Goal: Information Seeking & Learning: Learn about a topic

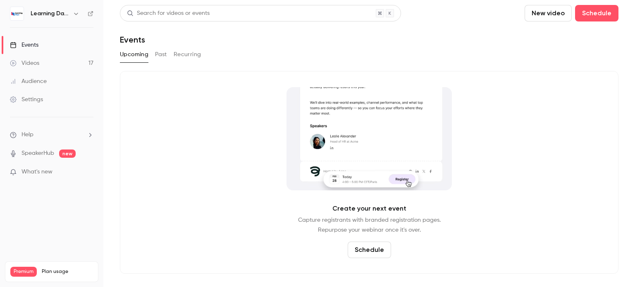
click at [162, 54] on button "Past" at bounding box center [161, 54] width 12 height 13
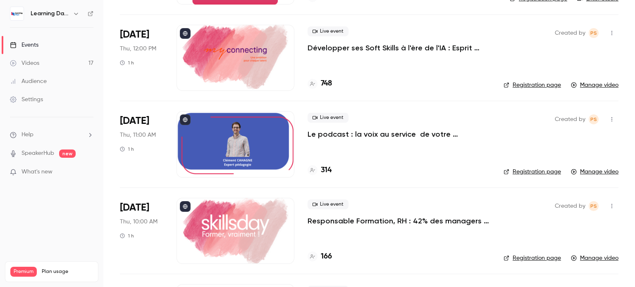
scroll to position [309, 0]
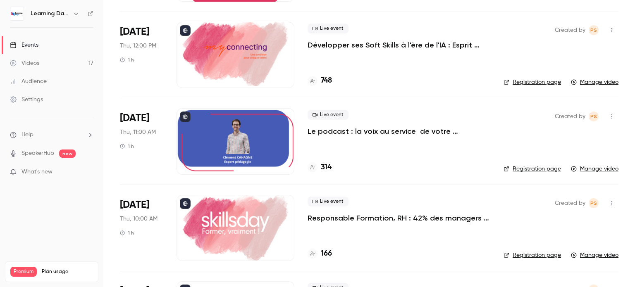
click at [361, 134] on p "Le podcast : la voix au service de votre pédagogie" at bounding box center [399, 132] width 183 height 10
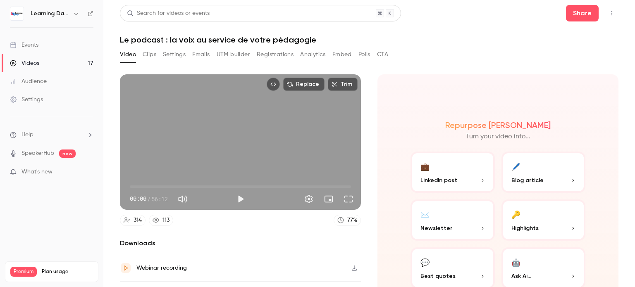
click at [165, 216] on div "113" at bounding box center [166, 220] width 7 height 9
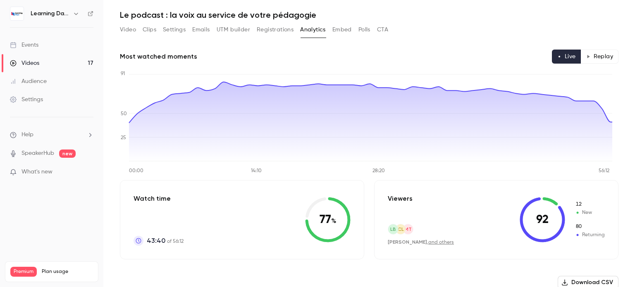
scroll to position [8, 0]
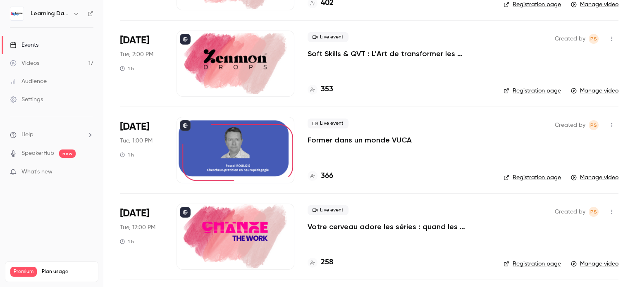
scroll to position [1143, 0]
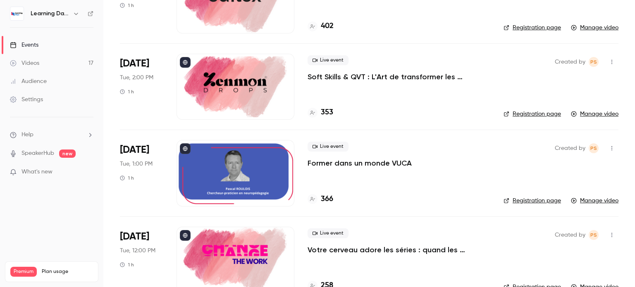
click at [248, 163] on div at bounding box center [236, 173] width 118 height 66
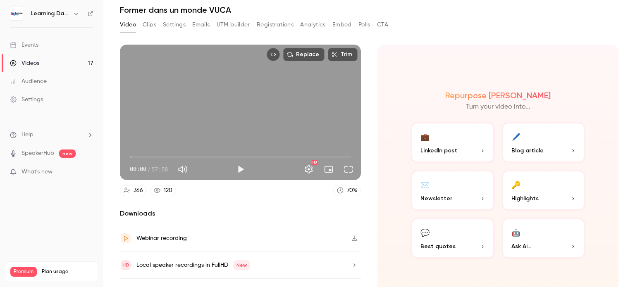
scroll to position [31, 0]
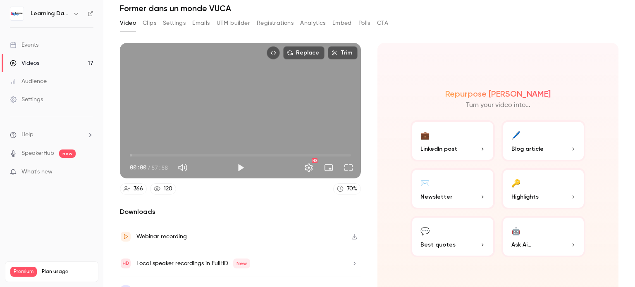
click at [164, 187] on div "120" at bounding box center [168, 189] width 9 height 9
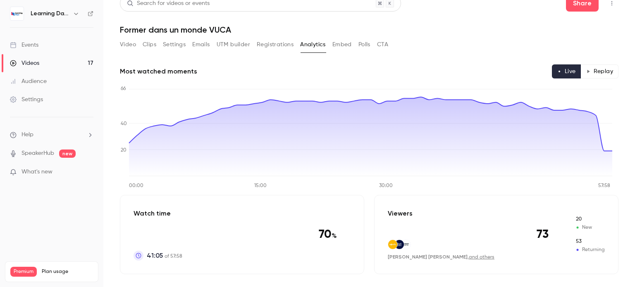
scroll to position [31, 0]
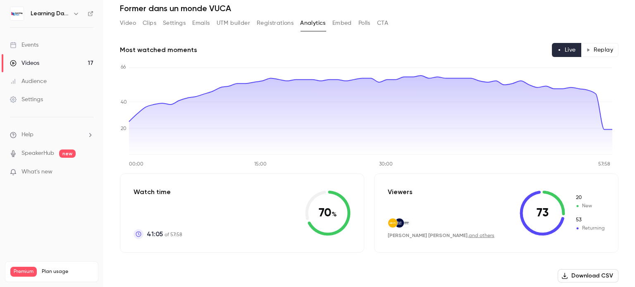
click at [596, 50] on button "Replay" at bounding box center [600, 50] width 38 height 14
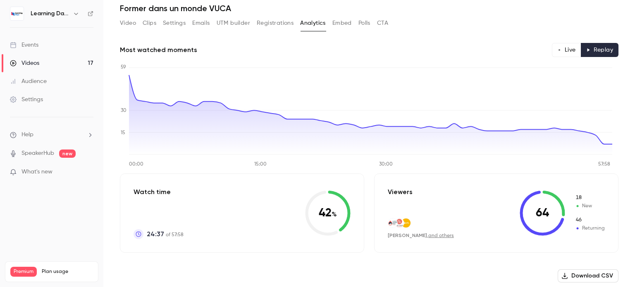
type button "replay"
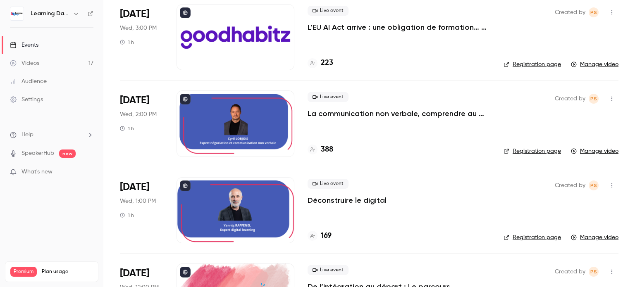
scroll to position [587, 0]
click at [254, 113] on div at bounding box center [236, 123] width 118 height 66
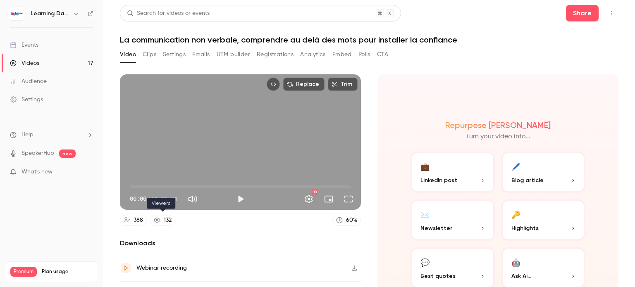
click at [169, 218] on div "132" at bounding box center [168, 220] width 8 height 9
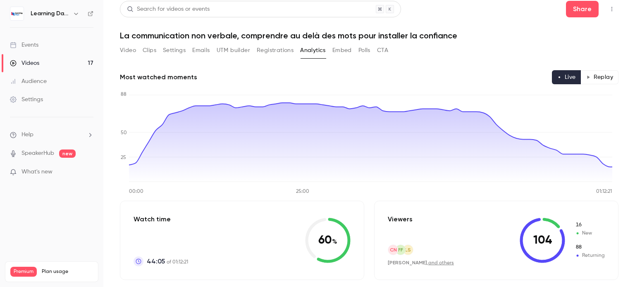
scroll to position [5, 0]
click at [594, 82] on button "Replay" at bounding box center [600, 76] width 38 height 14
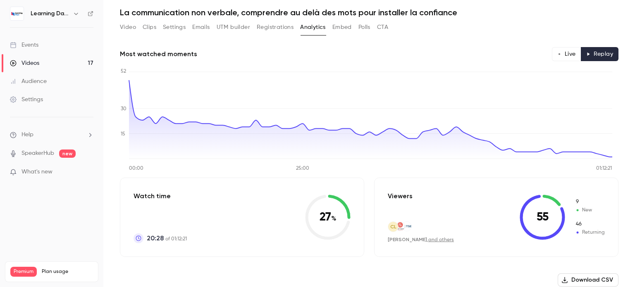
scroll to position [25, 0]
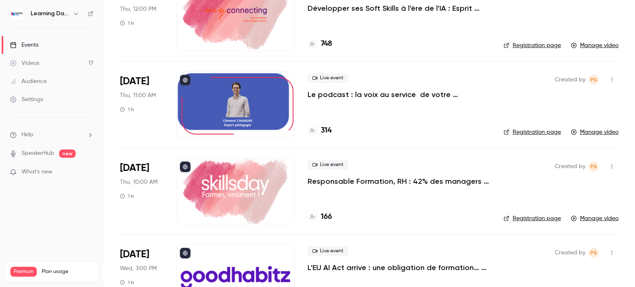
scroll to position [347, 0]
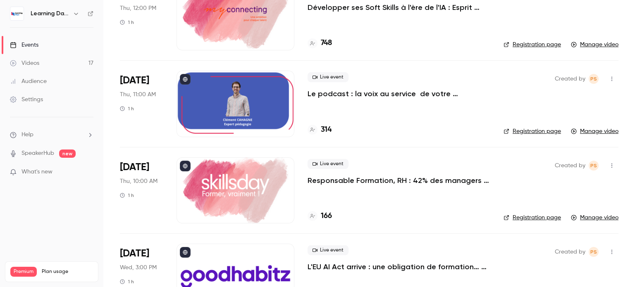
click at [252, 116] on div at bounding box center [236, 104] width 118 height 66
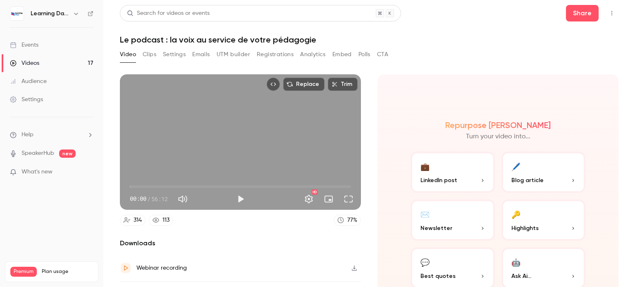
click at [163, 218] on div "113" at bounding box center [166, 220] width 7 height 9
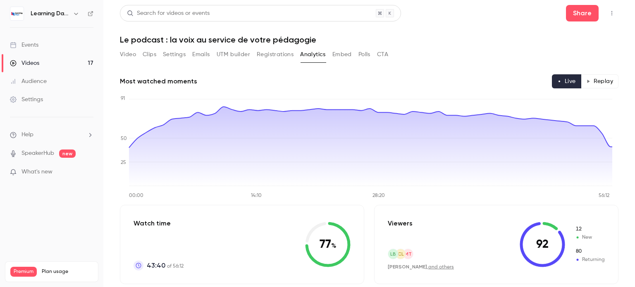
click at [592, 81] on button "Replay" at bounding box center [600, 81] width 38 height 14
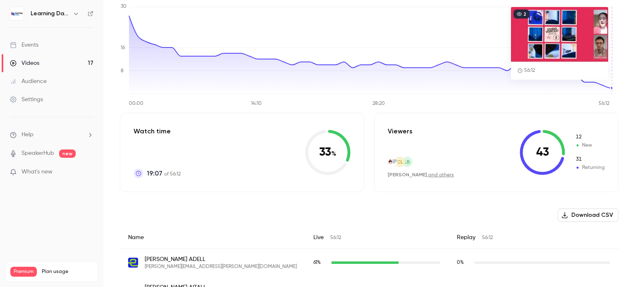
scroll to position [94, 0]
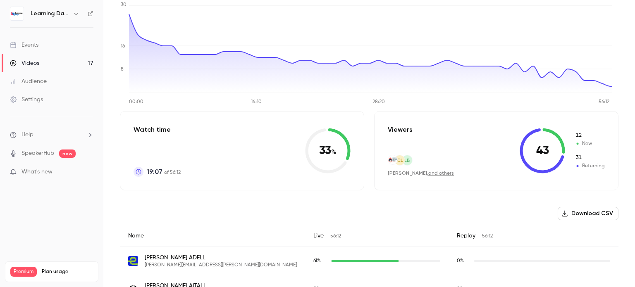
type button "replay"
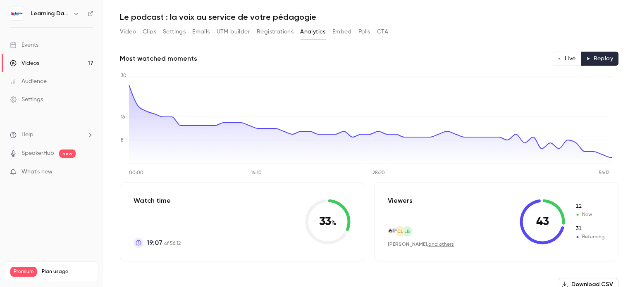
scroll to position [0, 0]
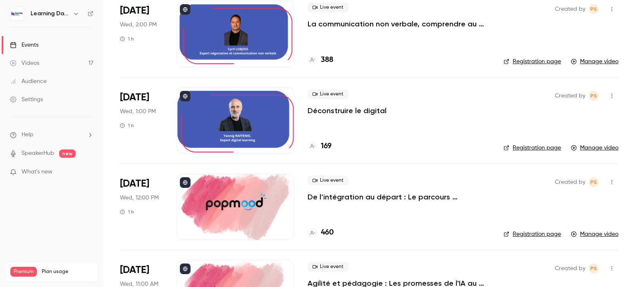
scroll to position [677, 0]
click at [260, 119] on div at bounding box center [236, 120] width 118 height 66
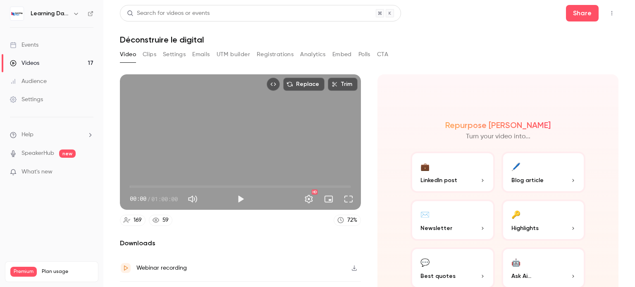
click at [165, 223] on link "59" at bounding box center [161, 220] width 24 height 11
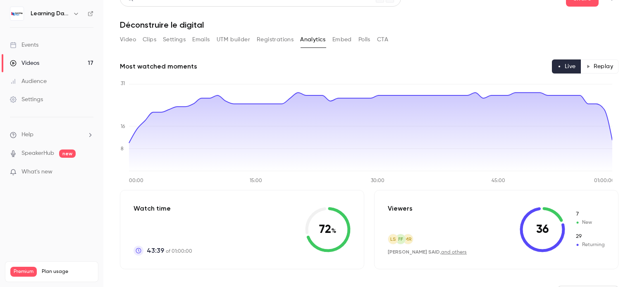
scroll to position [15, 0]
click at [603, 67] on button "Replay" at bounding box center [600, 67] width 38 height 14
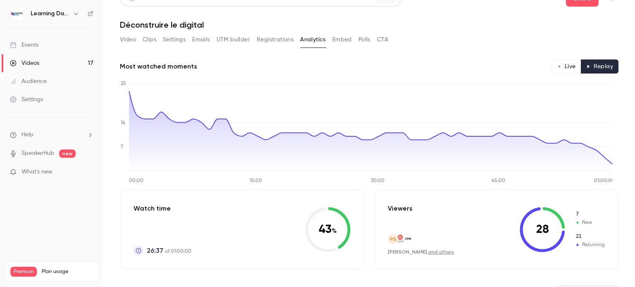
type button "replay"
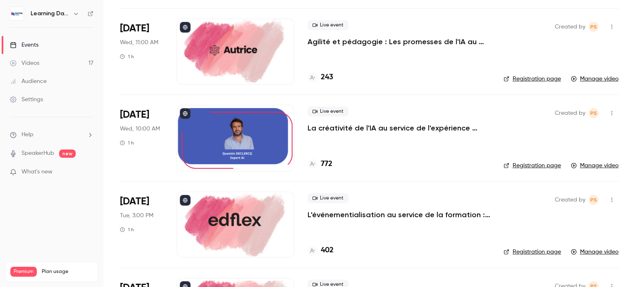
scroll to position [919, 0]
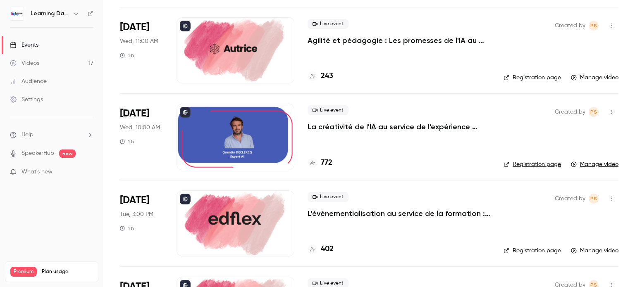
click at [260, 127] on div at bounding box center [236, 137] width 118 height 66
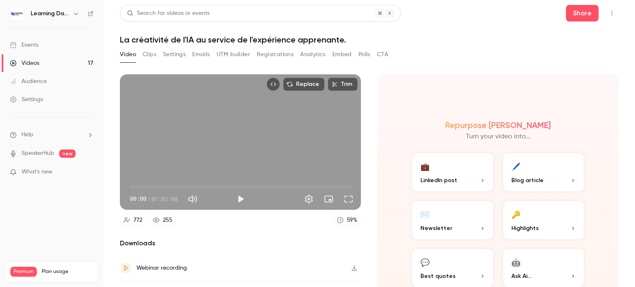
click at [163, 220] on div "255" at bounding box center [168, 220] width 10 height 9
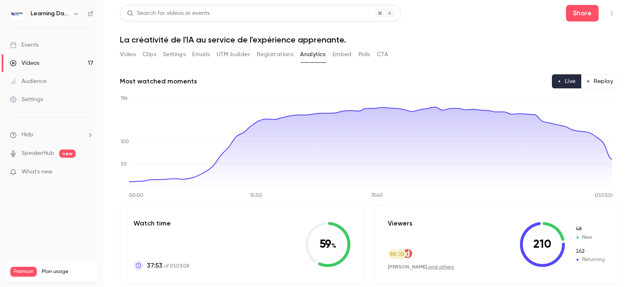
click at [595, 82] on button "Replay" at bounding box center [600, 81] width 38 height 14
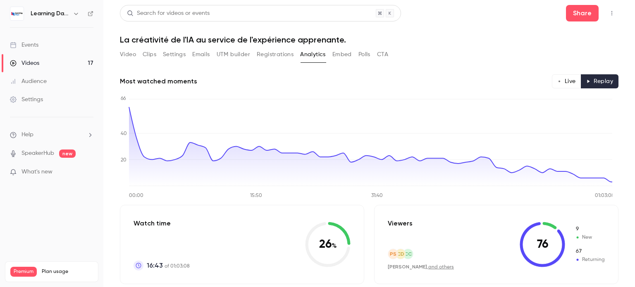
scroll to position [3, 0]
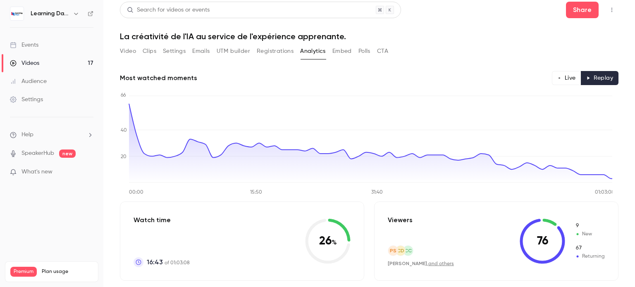
type button "replay"
click at [53, 10] on h6 "Learning Days" at bounding box center [50, 14] width 39 height 8
click at [29, 43] on div "Events" at bounding box center [24, 45] width 29 height 8
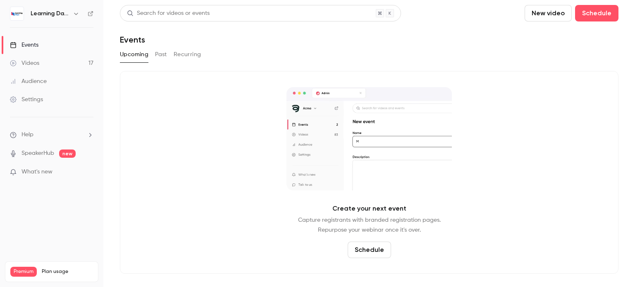
click at [156, 57] on button "Past" at bounding box center [161, 54] width 12 height 13
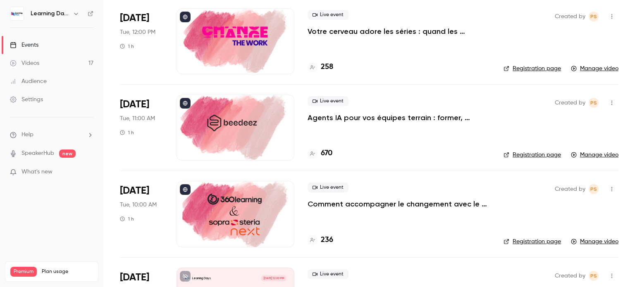
scroll to position [1362, 0]
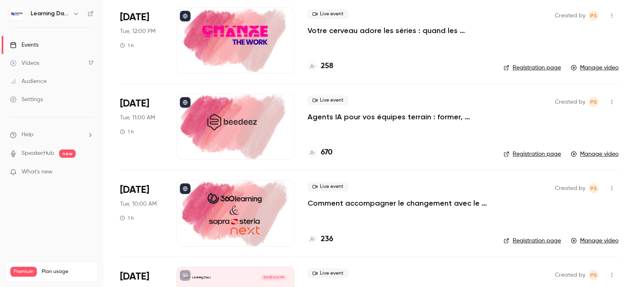
click at [249, 139] on div at bounding box center [236, 127] width 118 height 66
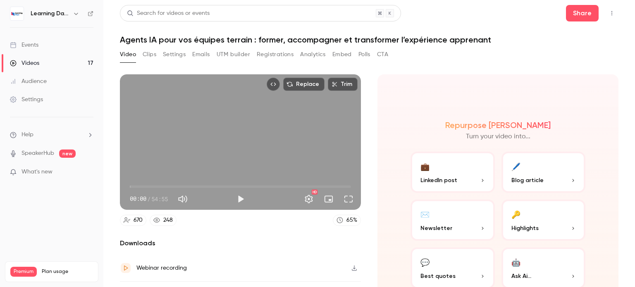
click at [169, 222] on div "248" at bounding box center [168, 220] width 10 height 9
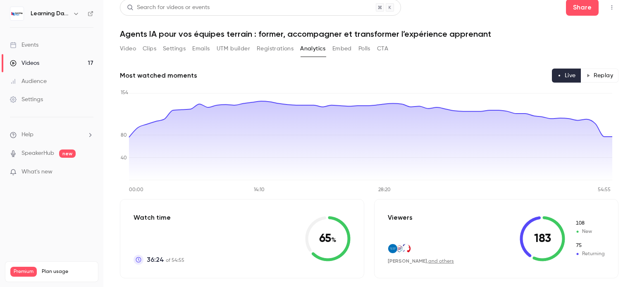
scroll to position [12, 0]
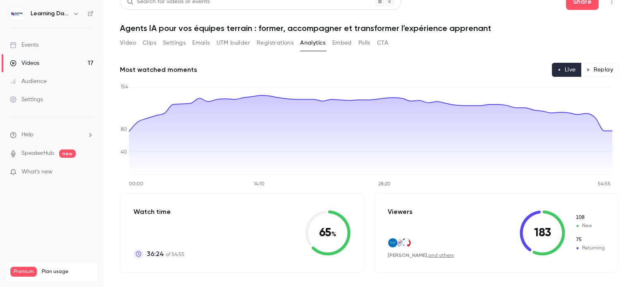
click at [591, 72] on button "Replay" at bounding box center [600, 70] width 38 height 14
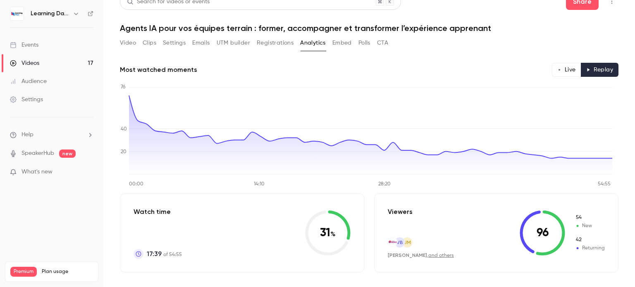
type button "replay"
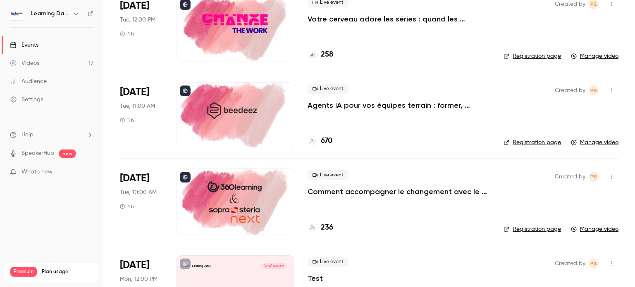
scroll to position [1375, 0]
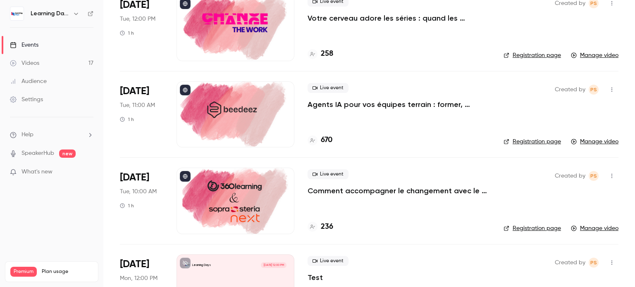
click at [279, 124] on div at bounding box center [236, 114] width 118 height 66
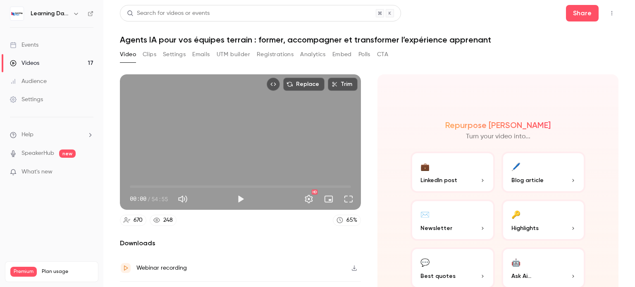
scroll to position [45, 0]
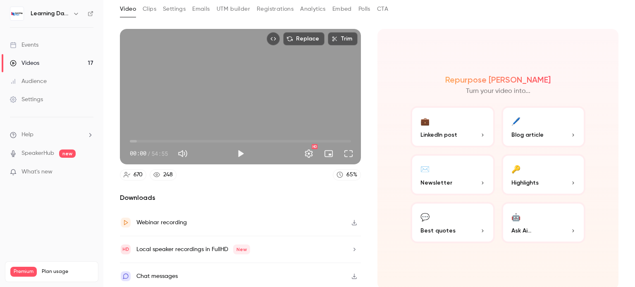
click at [186, 246] on div "Local speaker recordings in FullHD New" at bounding box center [193, 250] width 114 height 10
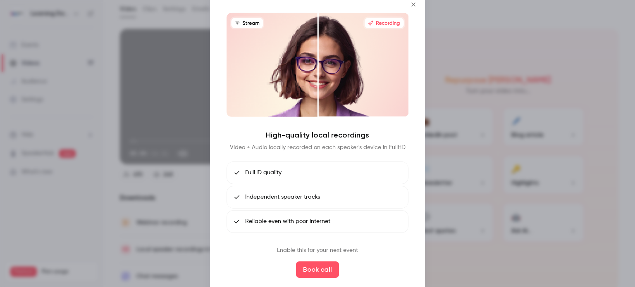
click at [414, 6] on icon "Close" at bounding box center [414, 4] width 10 height 7
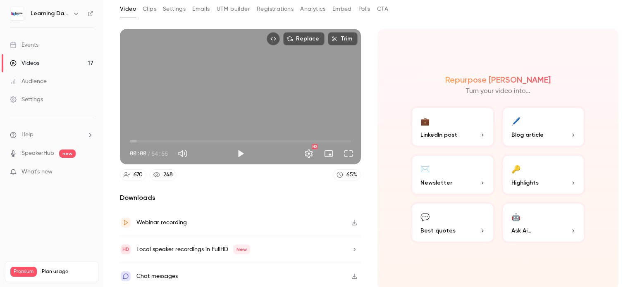
scroll to position [0, 0]
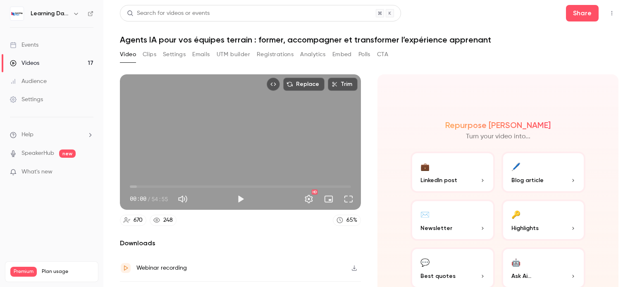
click at [172, 55] on button "Settings" at bounding box center [174, 54] width 23 height 13
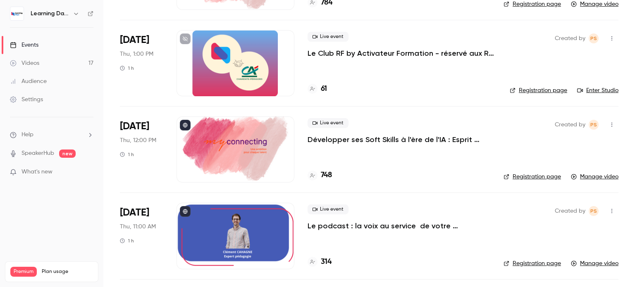
scroll to position [213, 0]
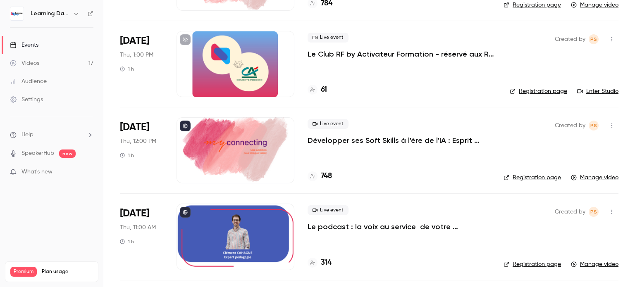
click at [248, 152] on div at bounding box center [236, 150] width 118 height 66
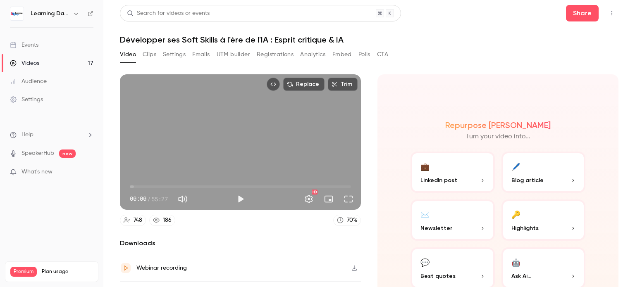
click at [177, 54] on button "Settings" at bounding box center [174, 54] width 23 height 13
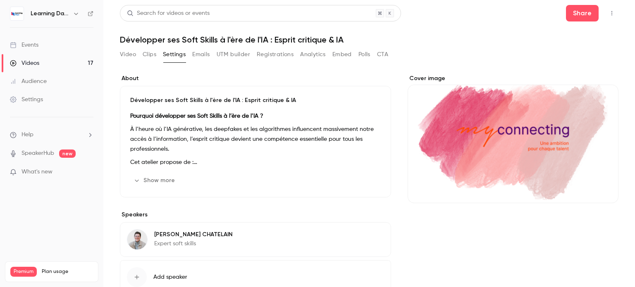
click at [126, 56] on button "Video" at bounding box center [128, 54] width 16 height 13
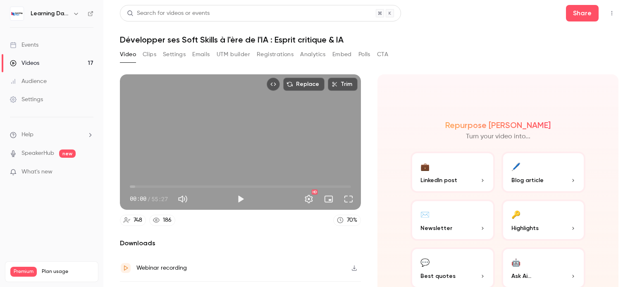
click at [168, 220] on div "186" at bounding box center [167, 220] width 9 height 9
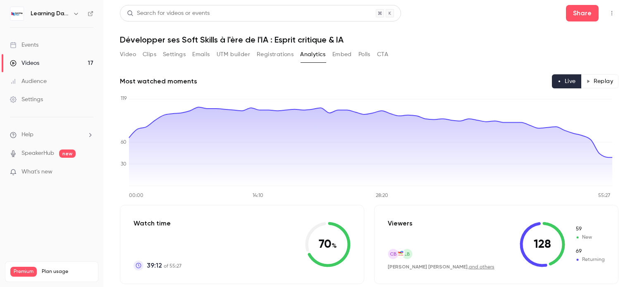
click at [595, 82] on button "Replay" at bounding box center [600, 81] width 38 height 14
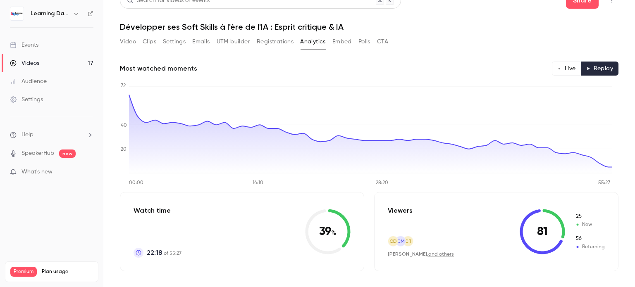
scroll to position [13, 0]
type button "replay"
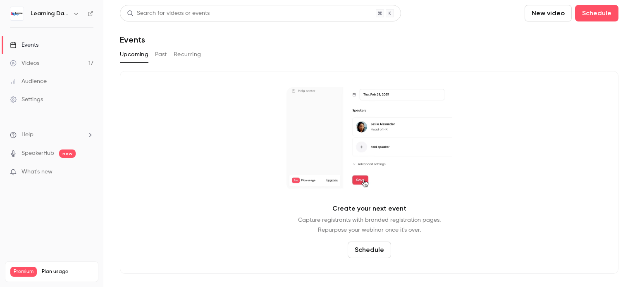
click at [164, 57] on button "Past" at bounding box center [161, 54] width 12 height 13
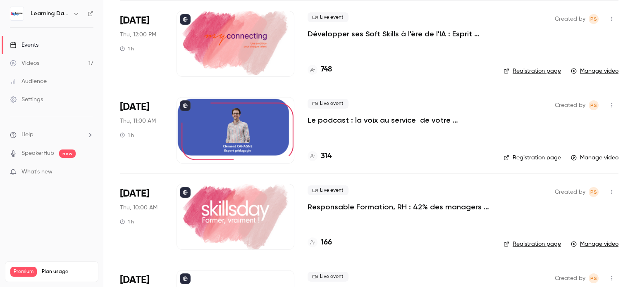
scroll to position [327, 0]
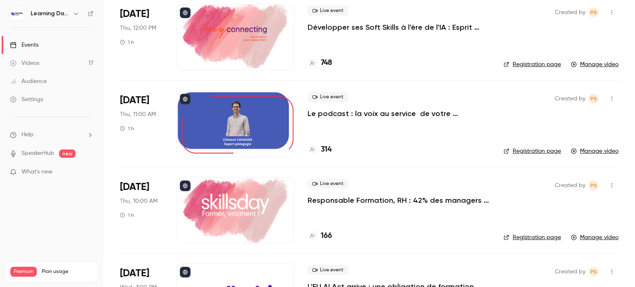
click at [251, 124] on div at bounding box center [236, 124] width 118 height 66
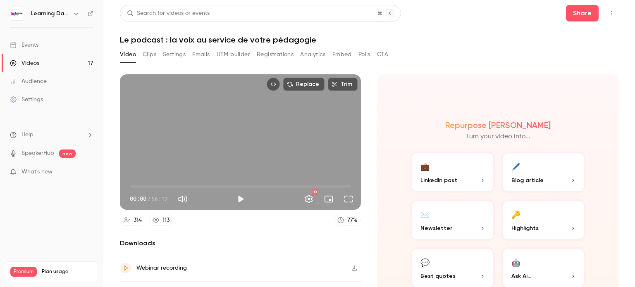
scroll to position [41, 0]
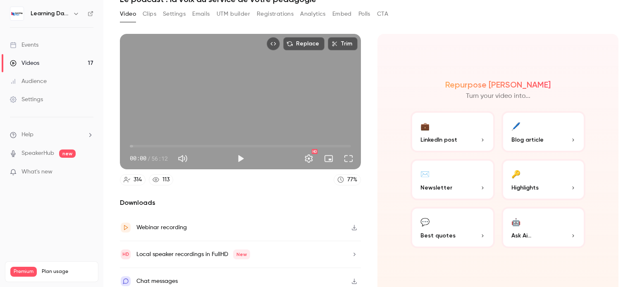
click at [163, 226] on div "Webinar recording" at bounding box center [161, 228] width 50 height 10
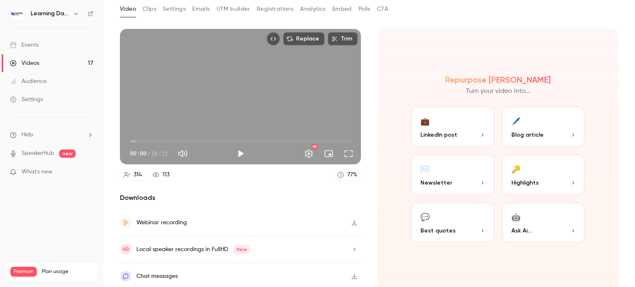
click at [161, 172] on link "113" at bounding box center [161, 175] width 24 height 11
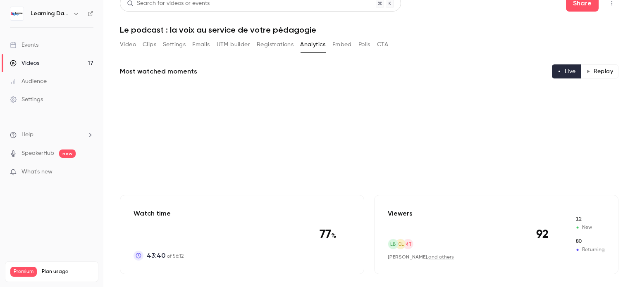
scroll to position [45, 0]
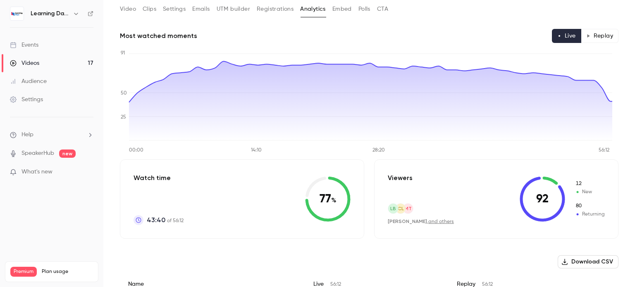
click at [597, 36] on button "Replay" at bounding box center [600, 36] width 38 height 14
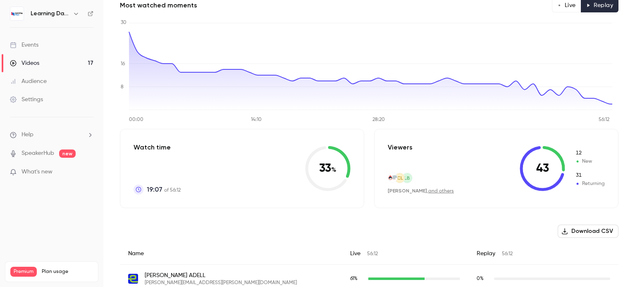
scroll to position [0, 0]
